Goal: Task Accomplishment & Management: Manage account settings

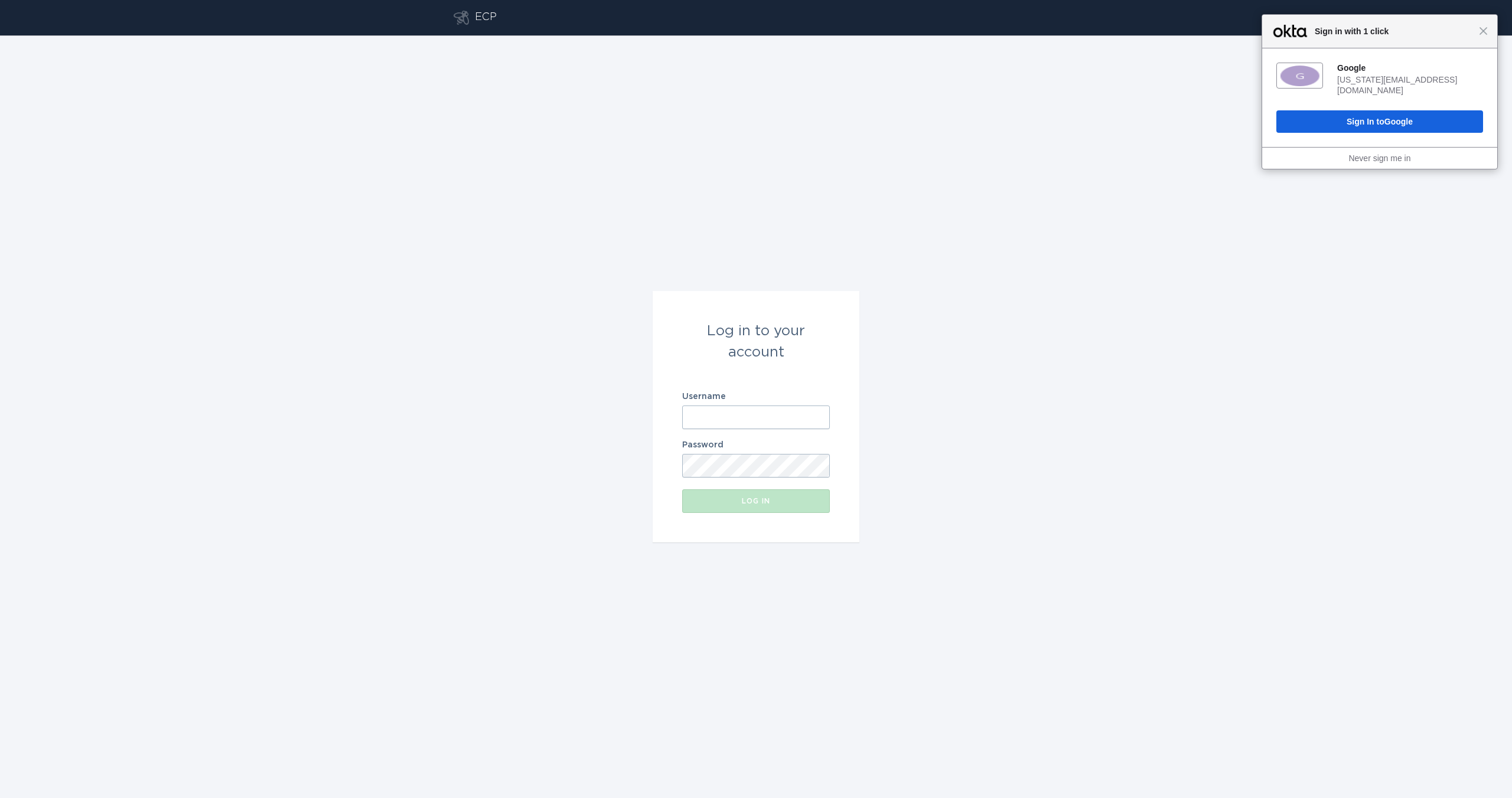
click at [718, 407] on input "Username" at bounding box center [756, 417] width 148 height 24
click at [933, 473] on div "Log in to your account Username Password Log in" at bounding box center [756, 417] width 1512 height 763
click at [768, 411] on input "Username" at bounding box center [756, 417] width 148 height 24
click at [739, 410] on input "nation" at bounding box center [756, 417] width 148 height 24
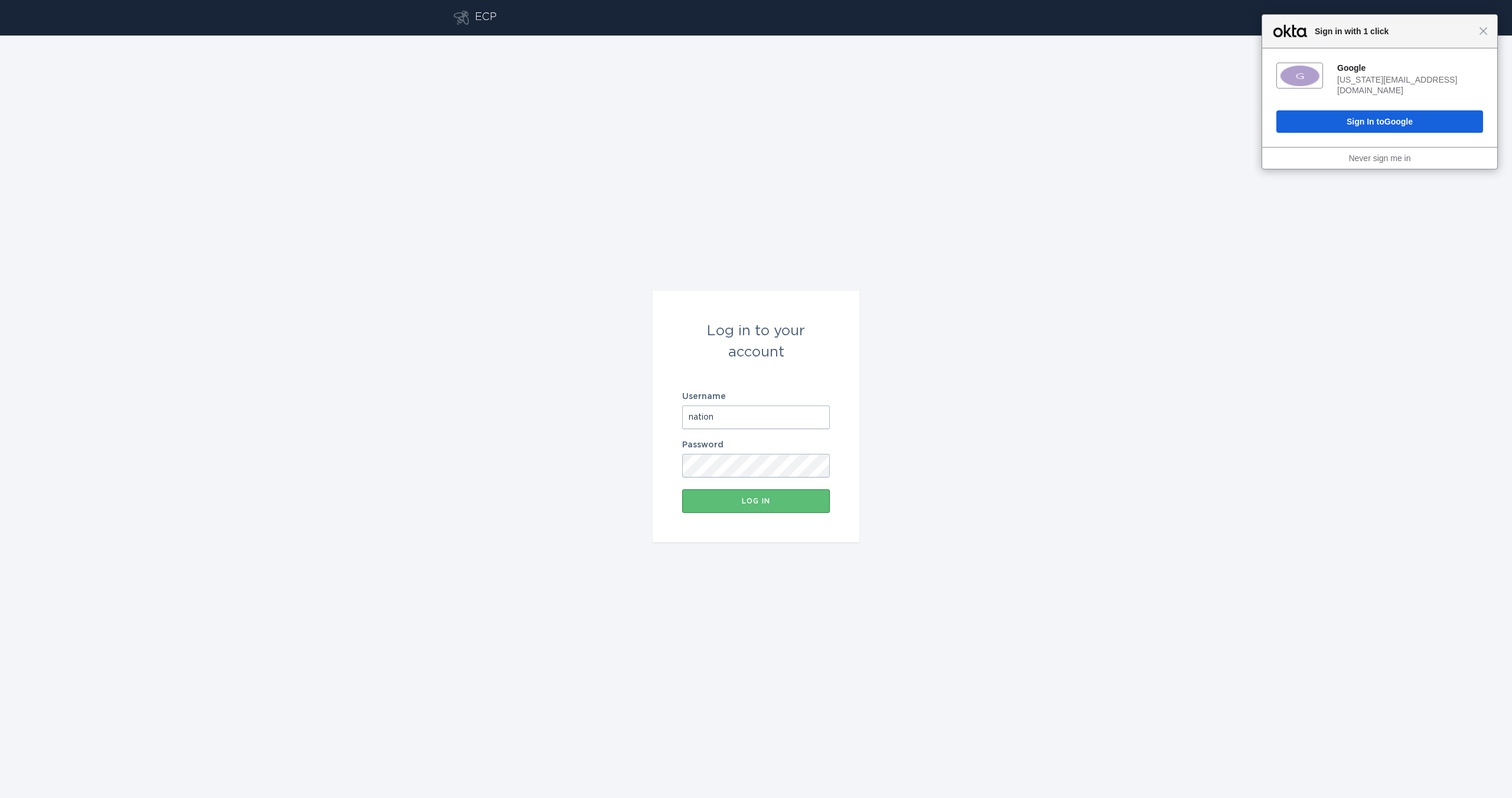
click at [739, 410] on input "nation" at bounding box center [756, 417] width 148 height 24
paste input "[EMAIL_ADDRESS][DOMAIN_NAME]"
type input "[EMAIL_ADDRESS][DOMAIN_NAME]"
click at [768, 497] on button "Log in" at bounding box center [756, 501] width 148 height 24
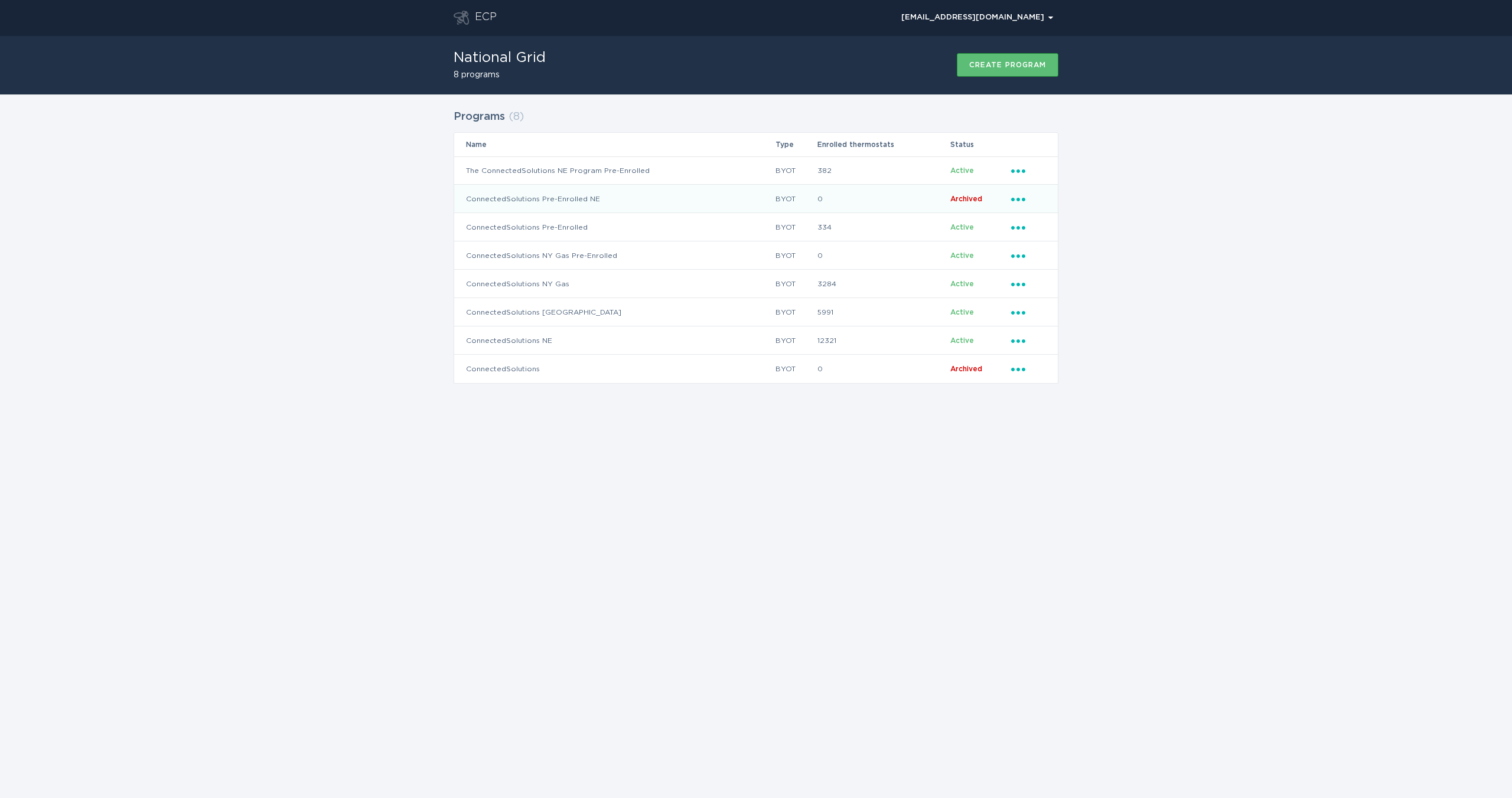
click at [1018, 193] on icon "Ellipsis" at bounding box center [1020, 197] width 17 height 10
click at [1011, 341] on td "Ellipsis" at bounding box center [1034, 340] width 47 height 28
click at [1020, 340] on icon "Ellipsis" at bounding box center [1020, 339] width 17 height 10
click at [1035, 378] on div "Remove thermostat" at bounding box center [1073, 388] width 123 height 27
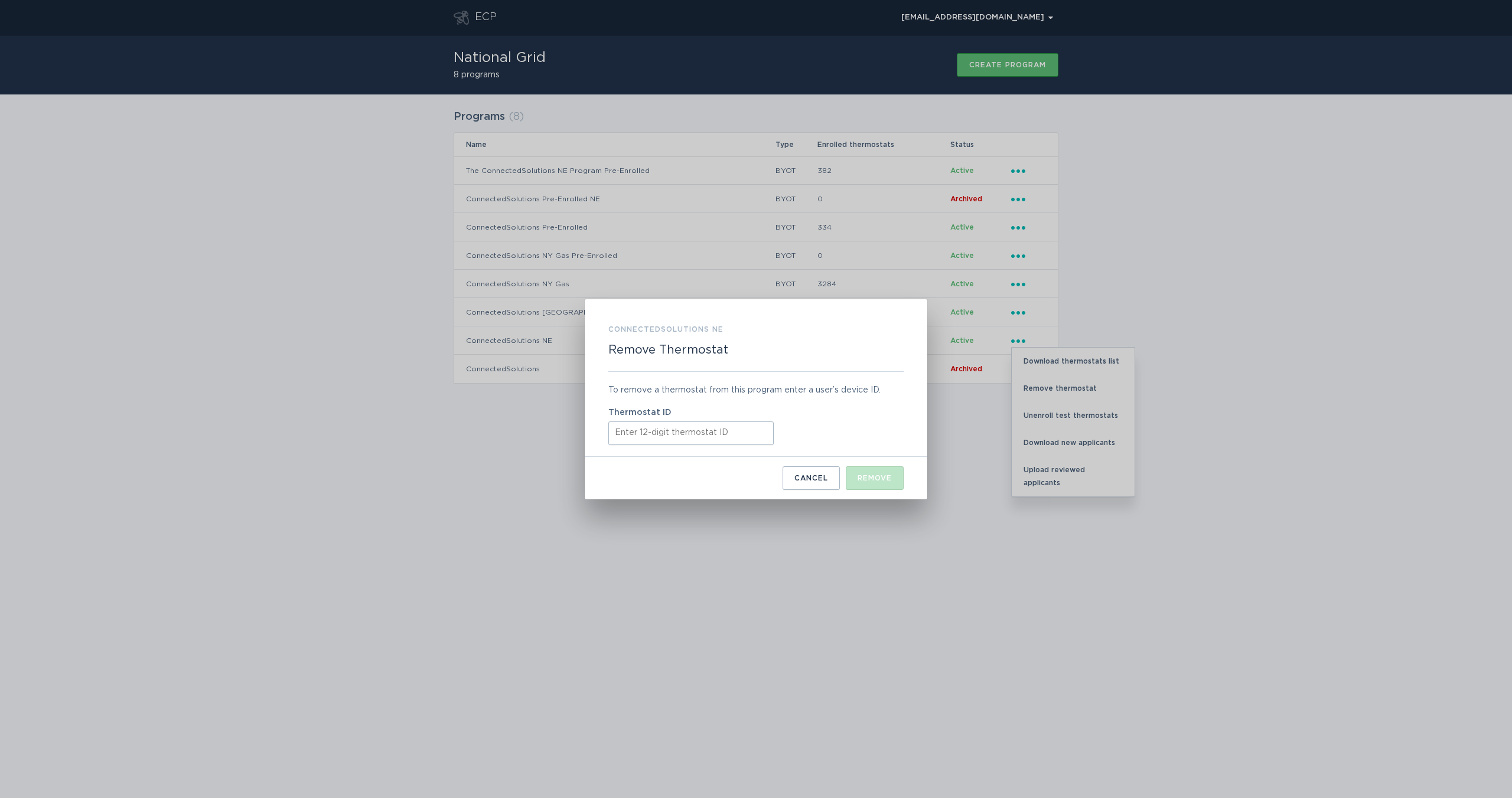
click at [706, 426] on input "Thermostat ID" at bounding box center [691, 433] width 165 height 24
paste input "532539832998"
type input "532539832998"
click at [864, 491] on div "ConnectedSolutions NE Remove Thermostat To remove a thermostat from this progra…" at bounding box center [756, 400] width 342 height 200
click at [867, 489] on button "Remove" at bounding box center [875, 478] width 58 height 24
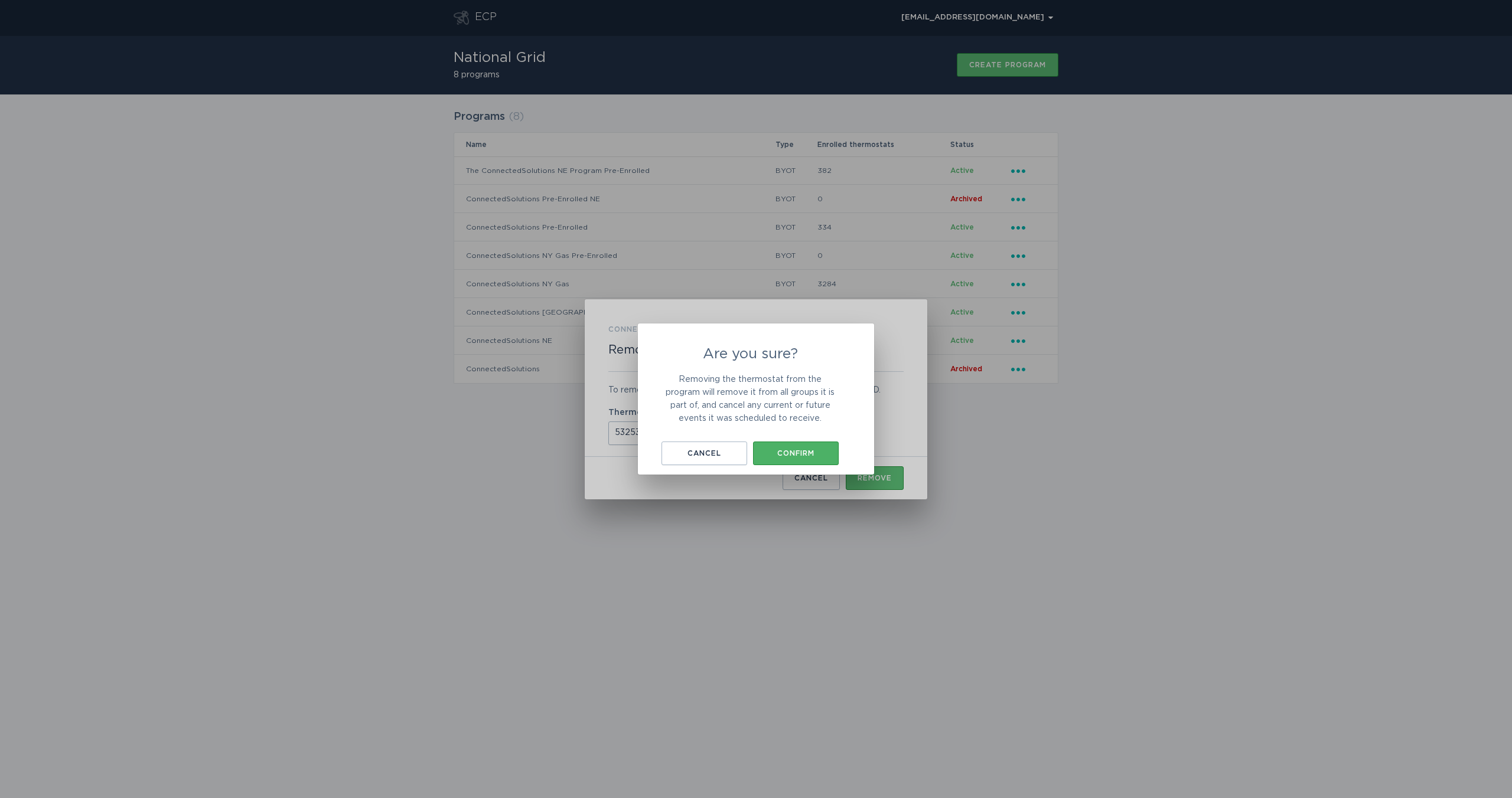
click at [819, 452] on div "Confirm" at bounding box center [795, 453] width 74 height 7
click at [785, 449] on div "Okay, got it" at bounding box center [756, 451] width 106 height 7
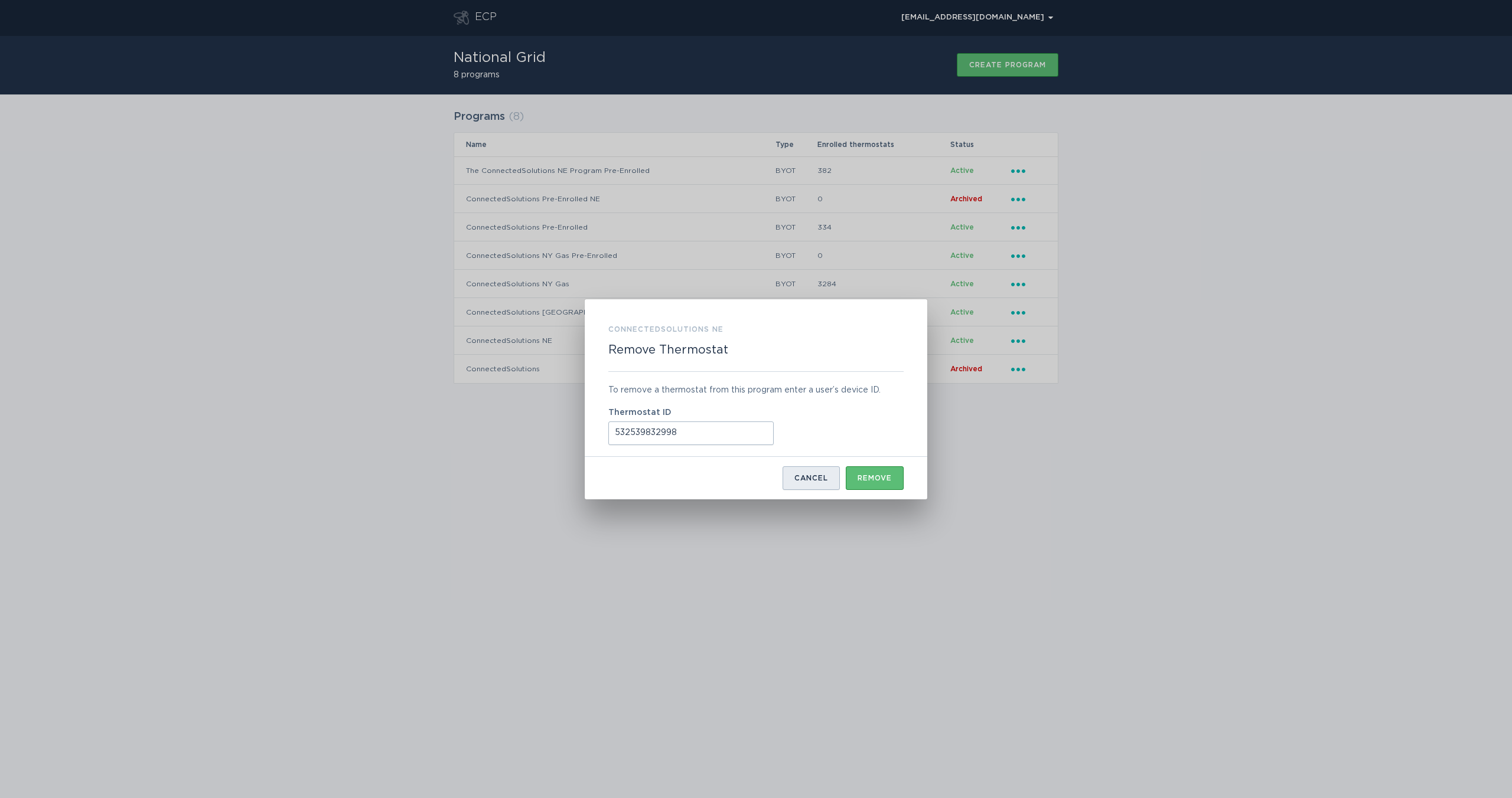
click at [806, 476] on div "Cancel" at bounding box center [811, 478] width 33 height 7
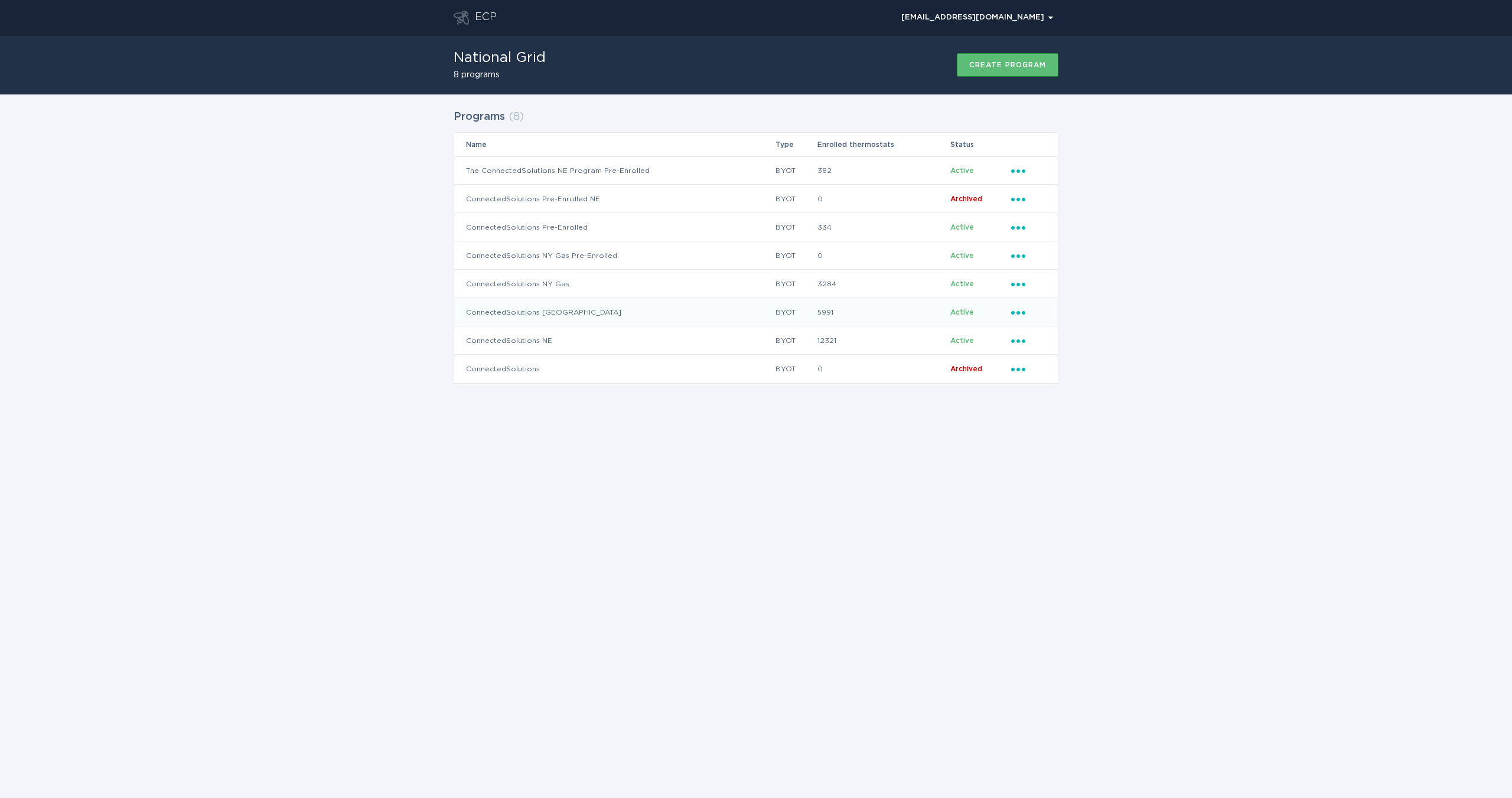
click at [1020, 316] on div "Ellipsis" at bounding box center [1029, 312] width 35 height 13
click at [1031, 361] on div "Remove thermostat" at bounding box center [1073, 360] width 123 height 27
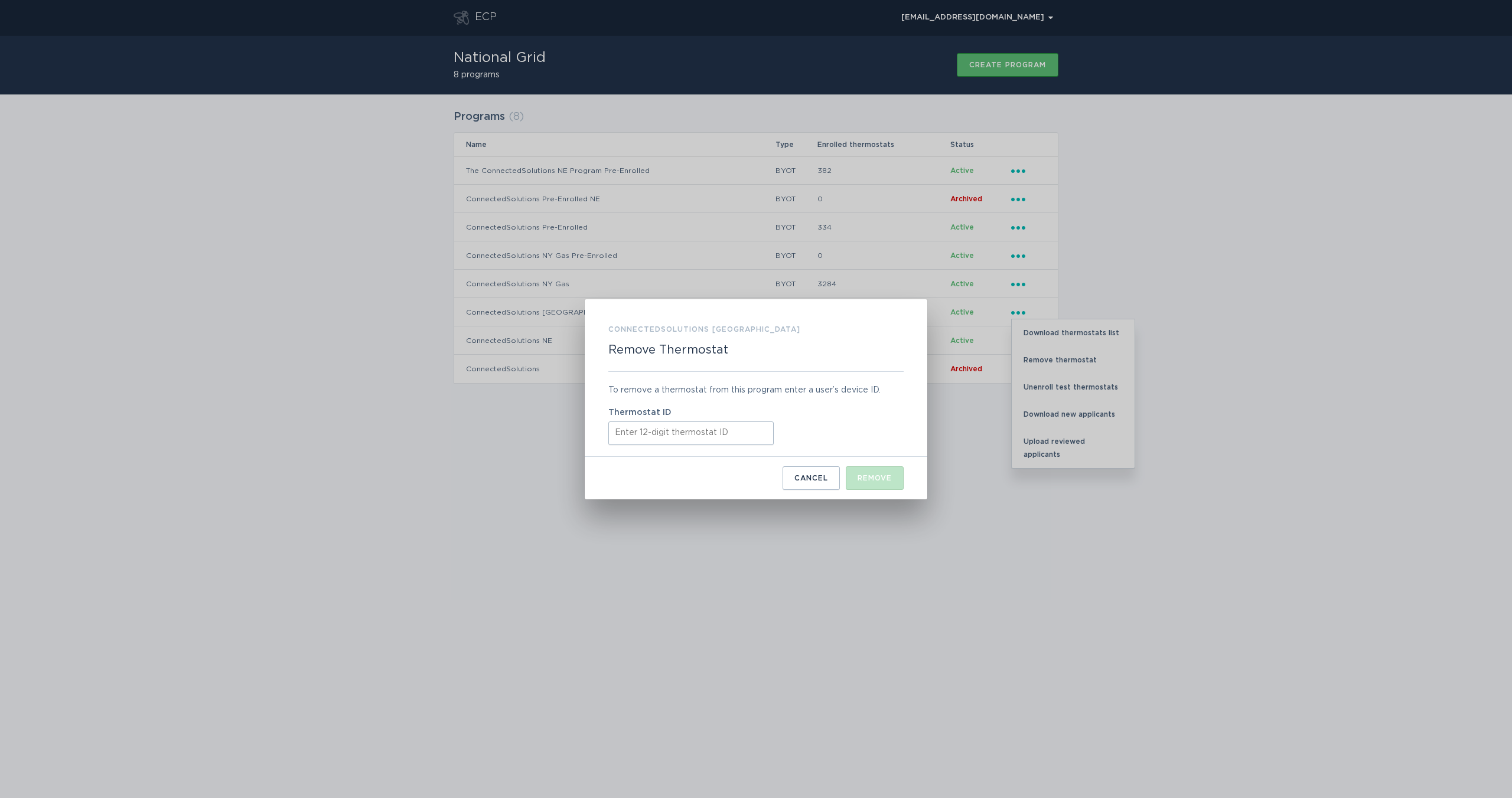
click at [733, 425] on input "Thermostat ID" at bounding box center [691, 433] width 165 height 24
paste input "532539832998"
type input "532539832998"
click at [866, 479] on div "Remove" at bounding box center [874, 478] width 34 height 7
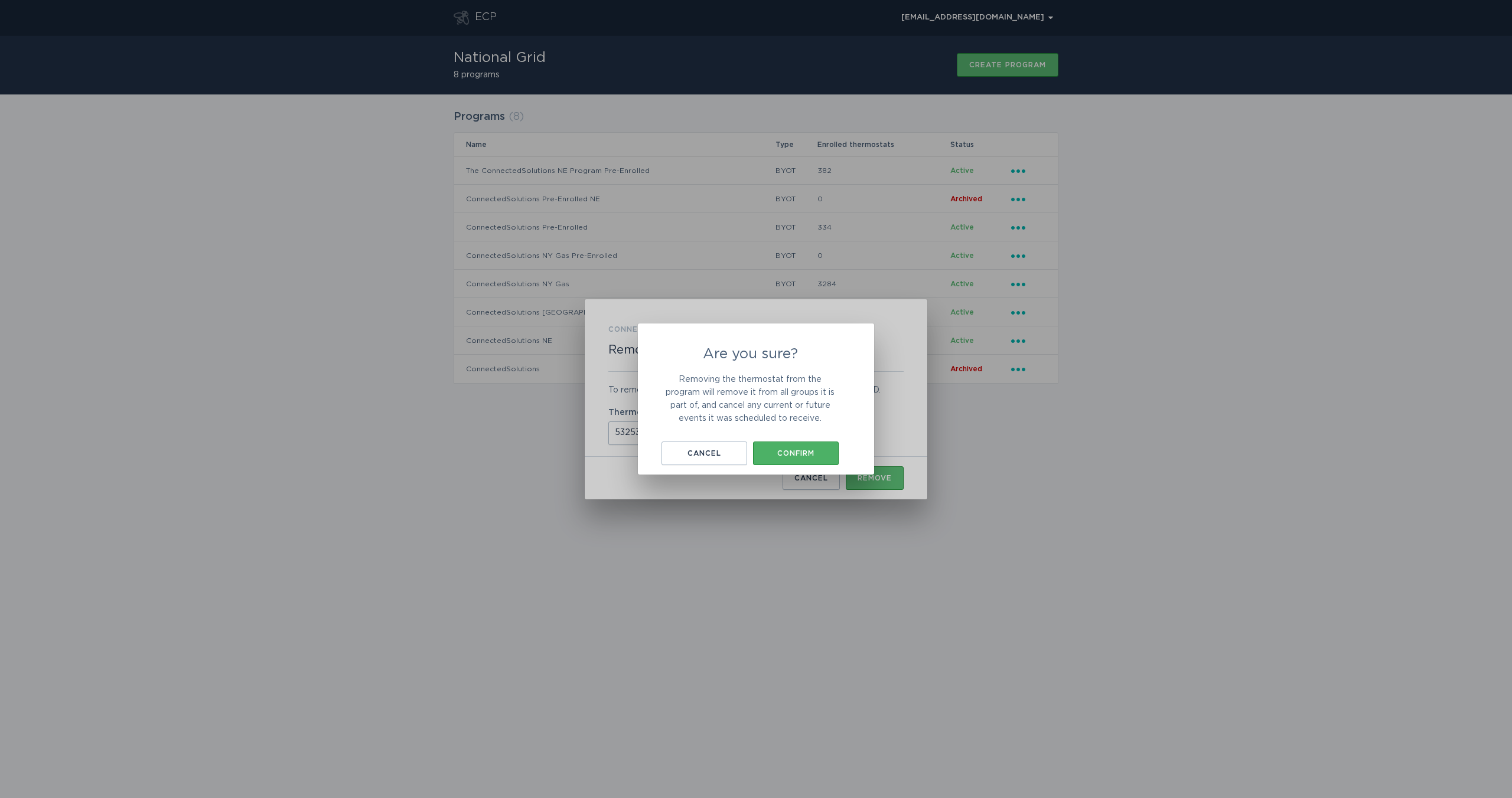
click at [812, 449] on button "Confirm" at bounding box center [795, 453] width 86 height 24
click at [800, 457] on button "Okay, got it" at bounding box center [756, 451] width 118 height 24
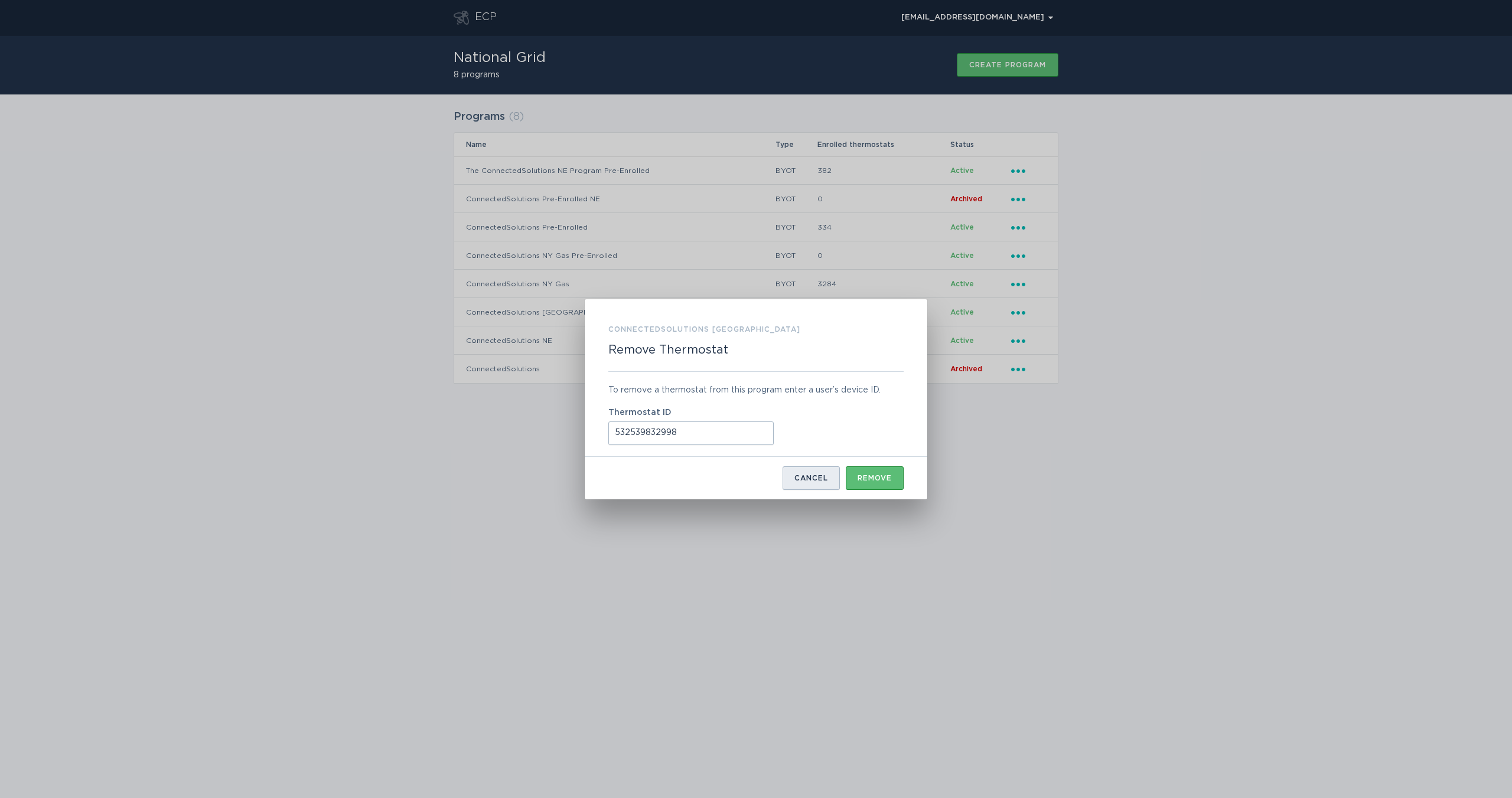
click at [801, 481] on div "Cancel" at bounding box center [811, 478] width 33 height 7
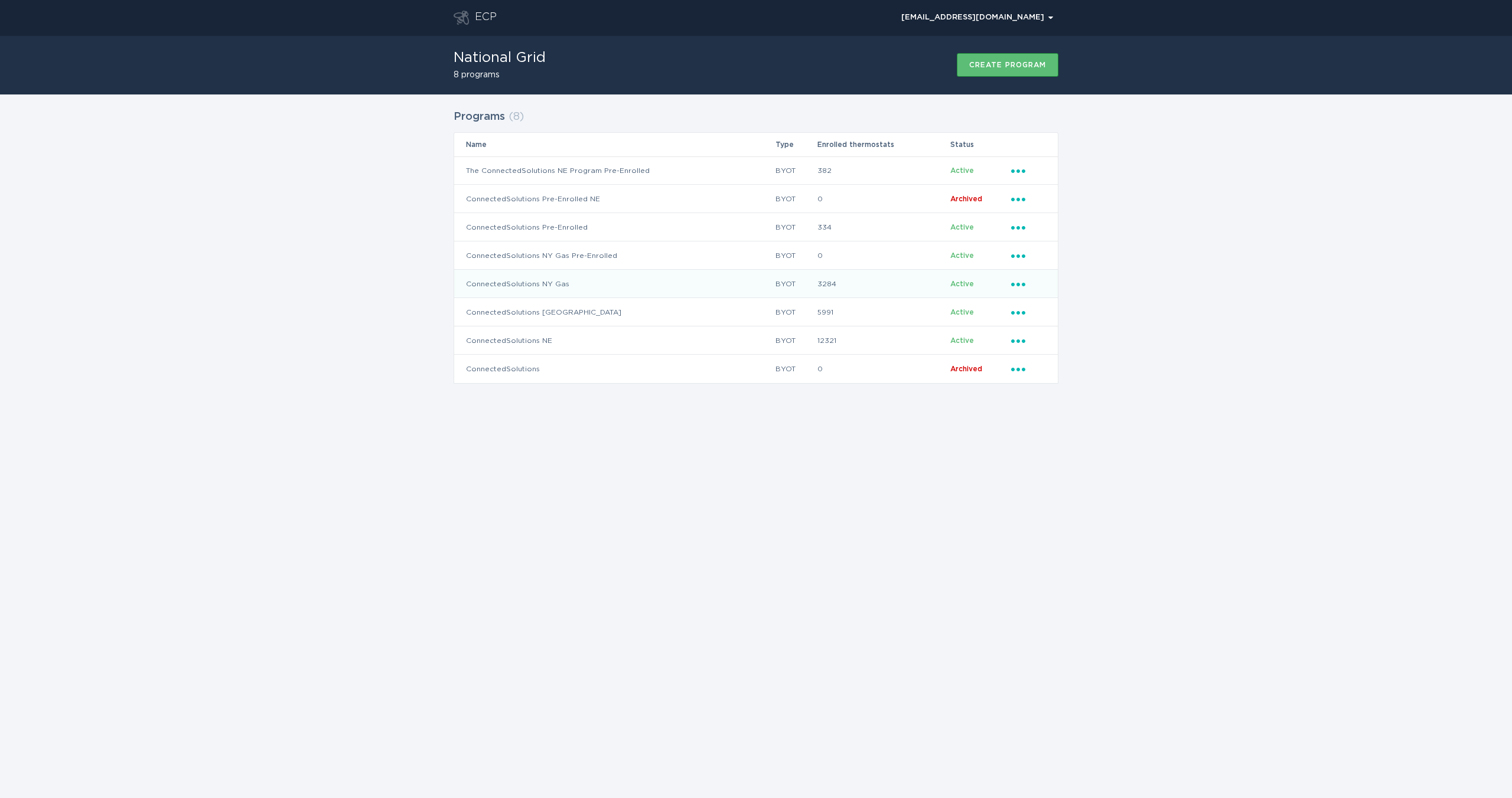
click at [1025, 286] on icon "Ellipsis" at bounding box center [1020, 282] width 17 height 10
click at [1027, 331] on div "Remove thermostat" at bounding box center [1073, 332] width 123 height 27
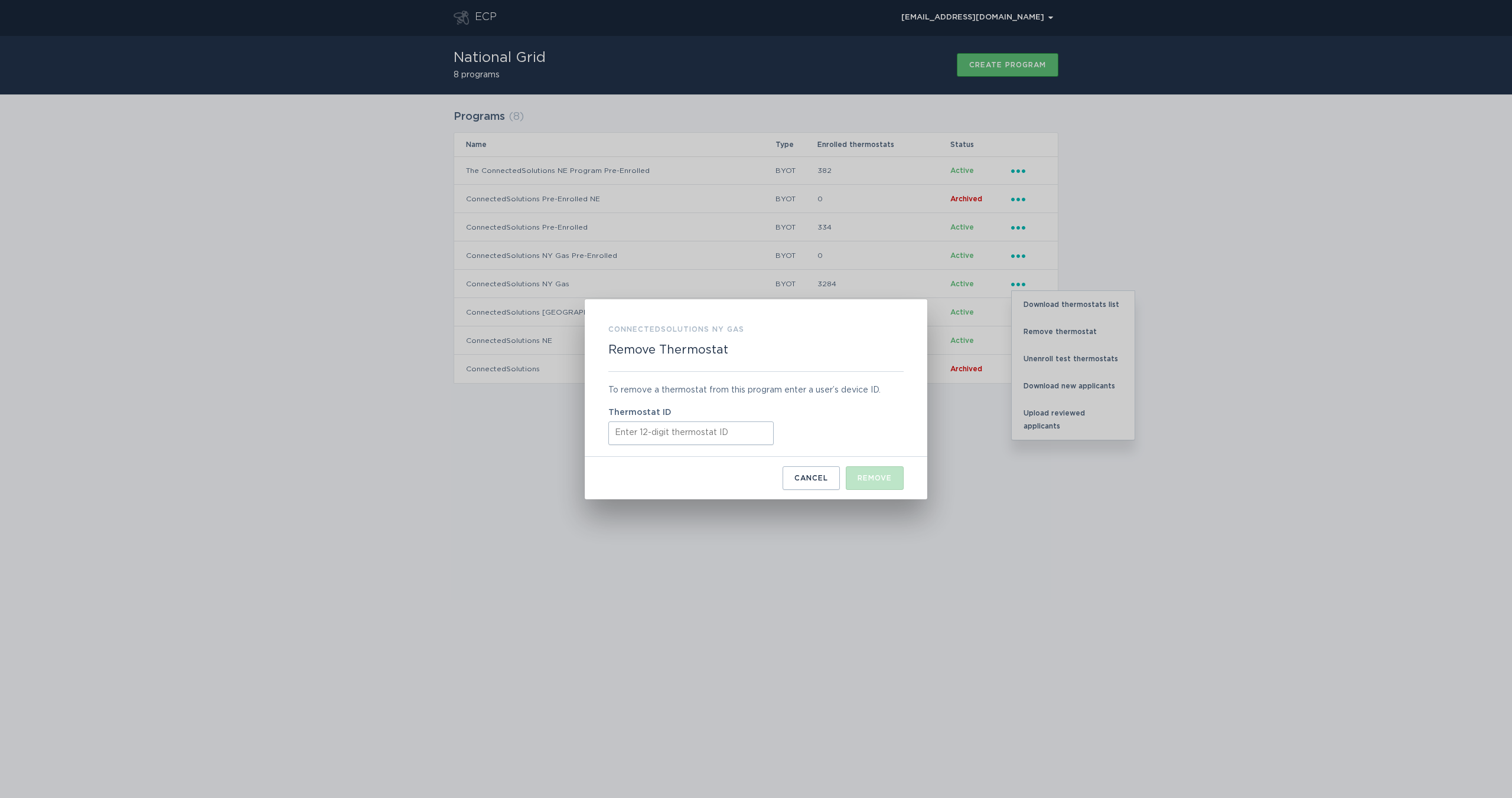
click at [725, 426] on input "Thermostat ID" at bounding box center [691, 433] width 165 height 24
paste input "532539832998"
type input "532539832998"
click at [872, 479] on div "Remove" at bounding box center [874, 478] width 34 height 7
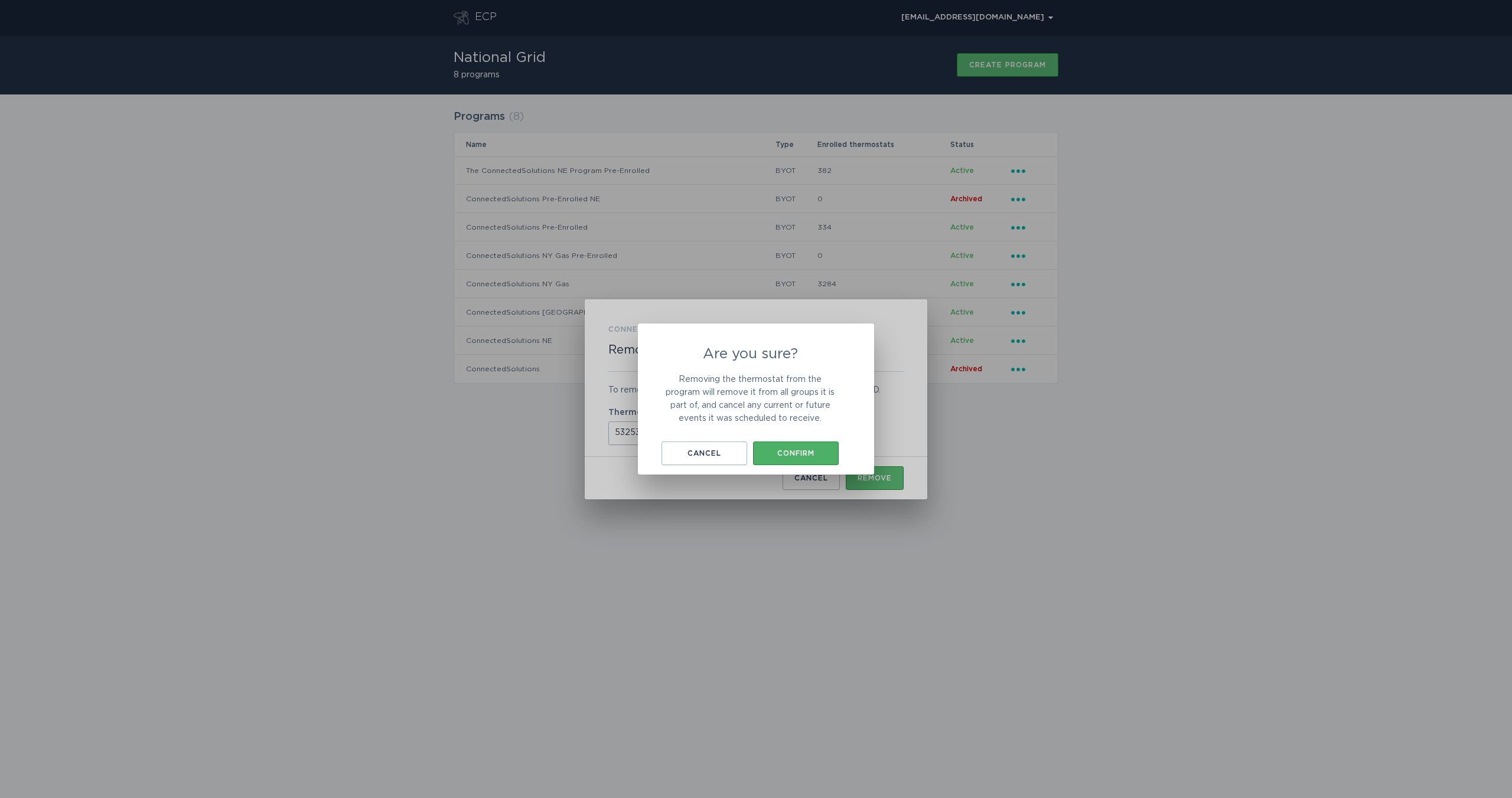
click at [816, 449] on button "Confirm" at bounding box center [795, 453] width 86 height 24
click at [791, 441] on button "Okay, got it" at bounding box center [756, 451] width 118 height 24
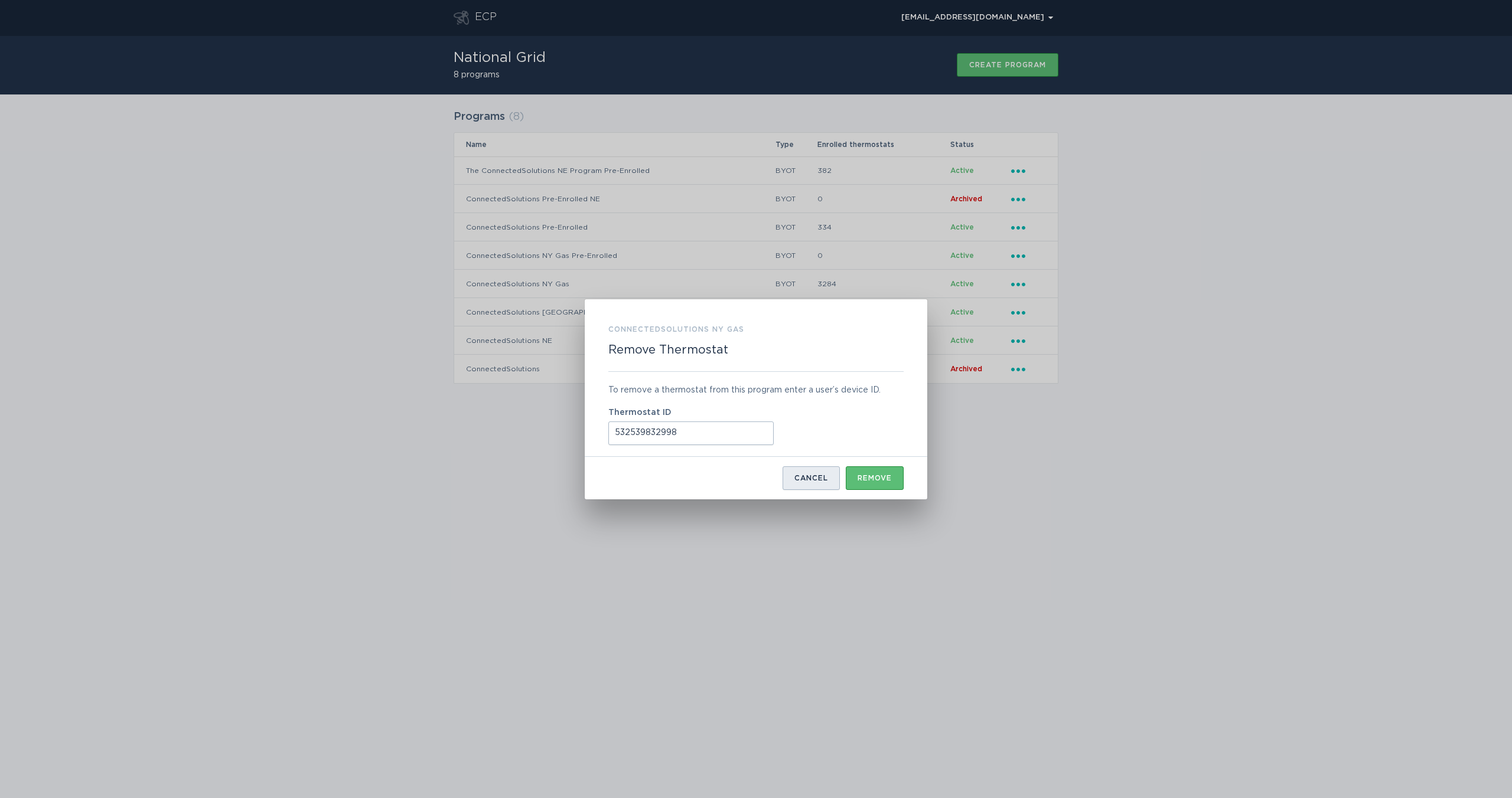
click at [801, 479] on div "Cancel" at bounding box center [811, 478] width 33 height 7
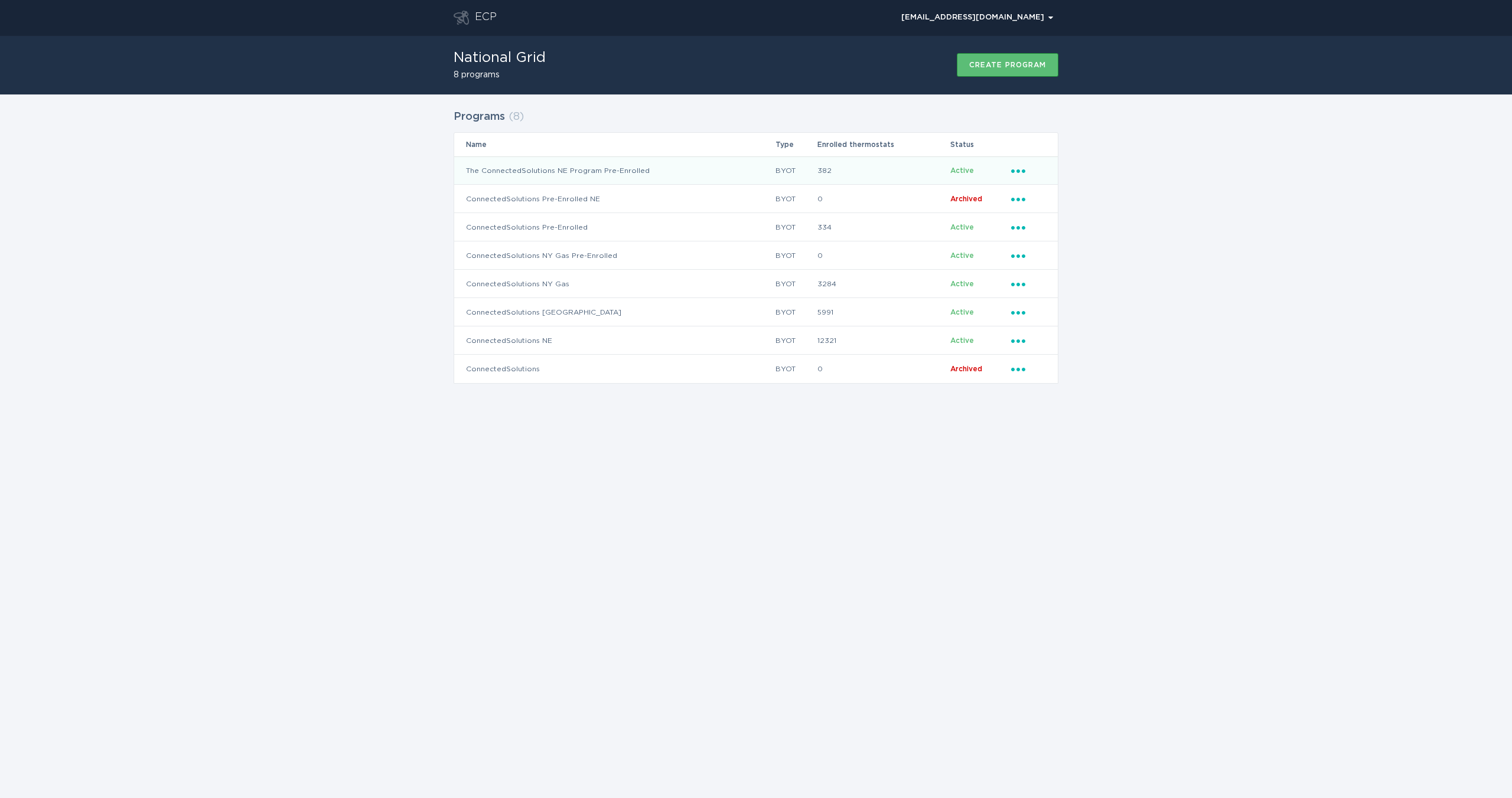
click at [1021, 169] on icon "Ellipsis" at bounding box center [1020, 168] width 17 height 10
click at [1029, 223] on div "Remove thermostat" at bounding box center [1073, 218] width 123 height 27
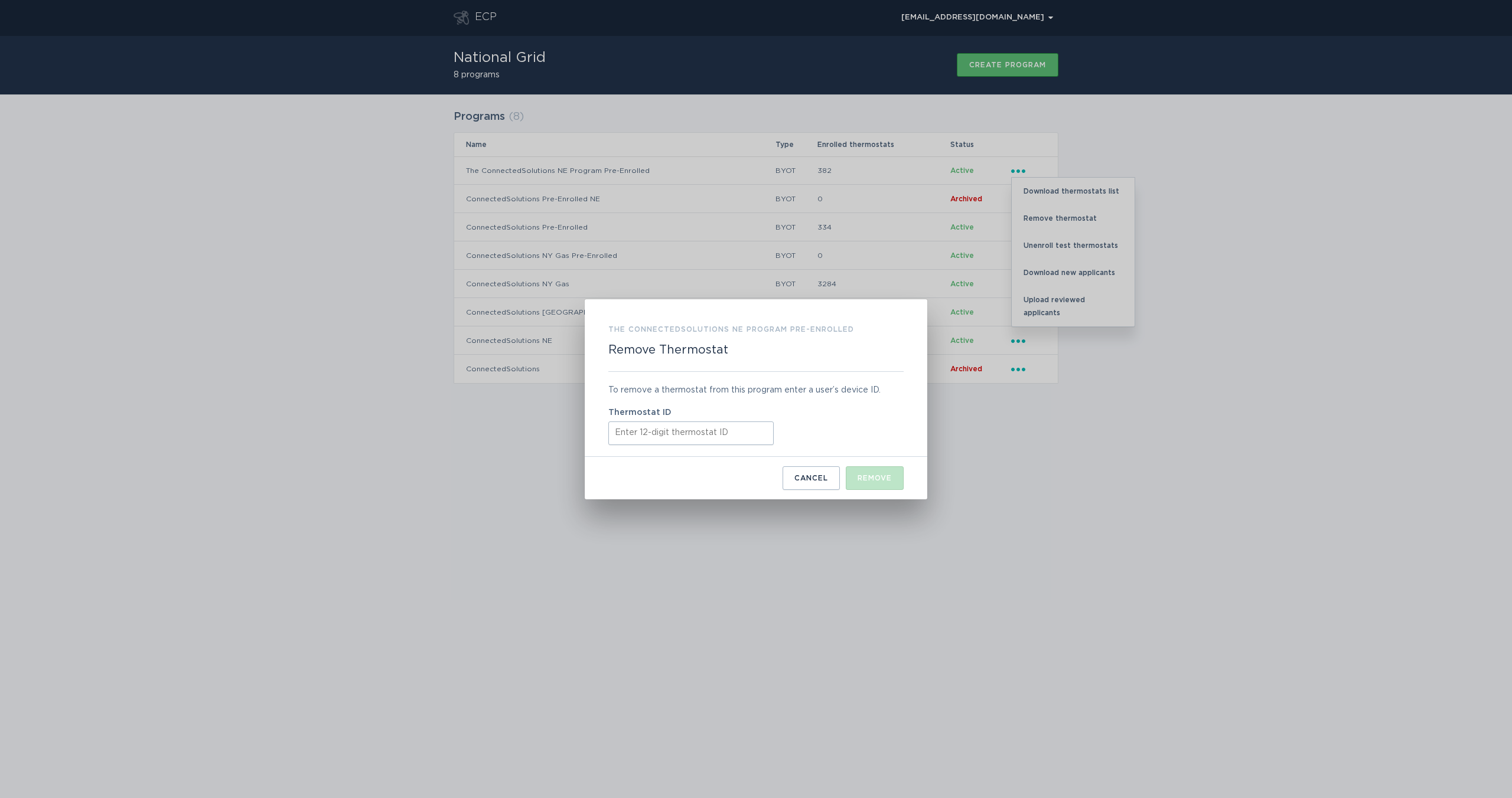
click at [668, 427] on input "Thermostat ID" at bounding box center [691, 433] width 165 height 24
paste input "532539832998"
type input "532539832998"
click at [867, 483] on button "Remove" at bounding box center [875, 478] width 58 height 24
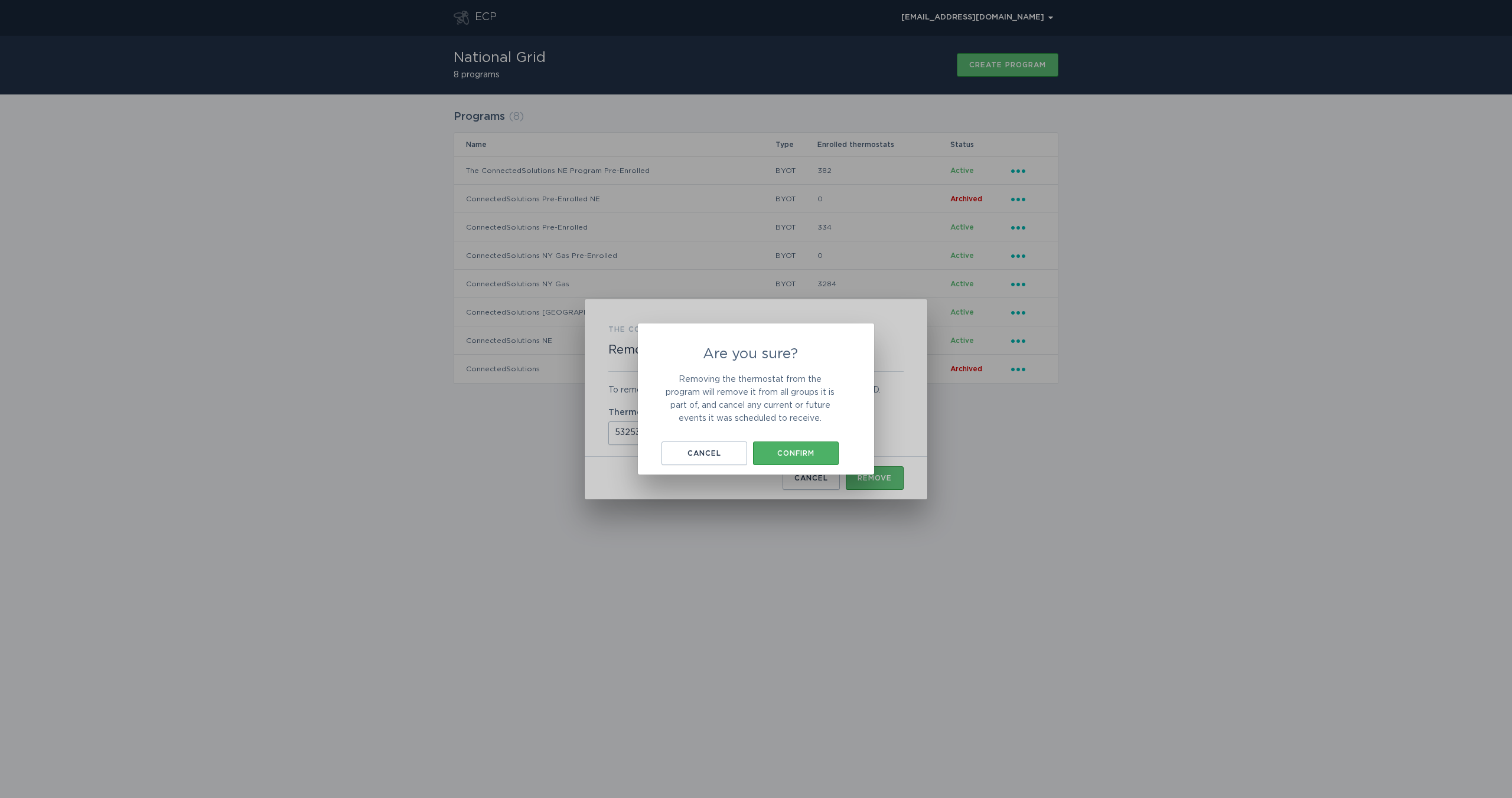
click at [822, 447] on button "Confirm" at bounding box center [795, 453] width 86 height 24
